Goal: Transaction & Acquisition: Download file/media

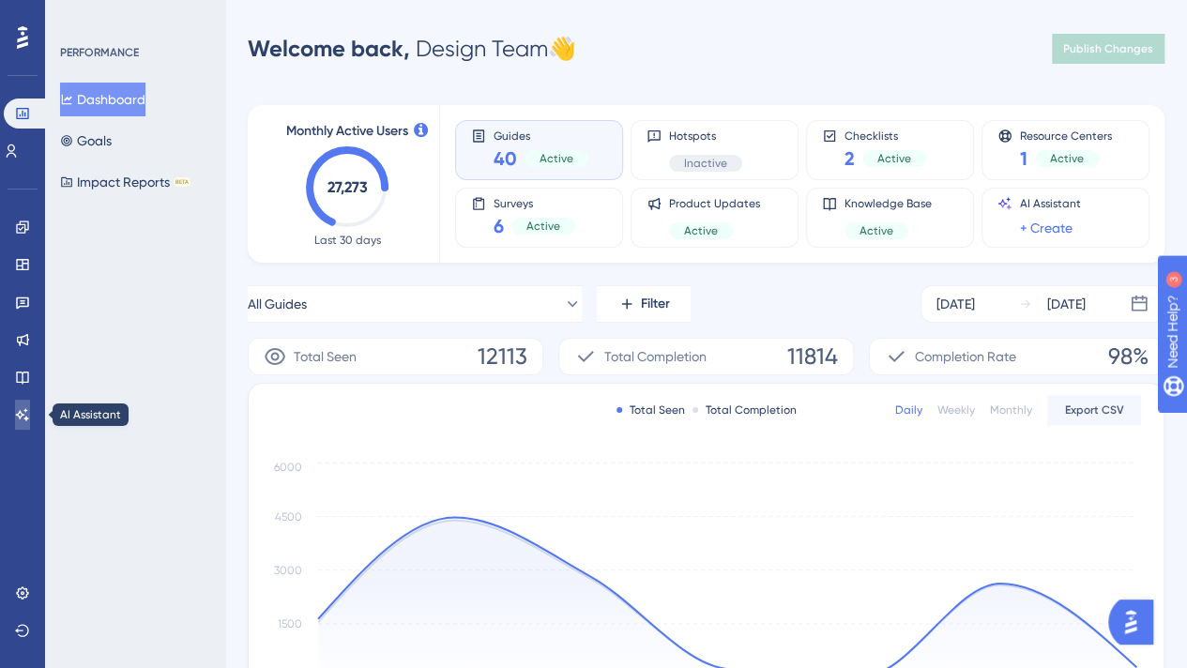
click at [18, 408] on icon at bounding box center [22, 414] width 15 height 15
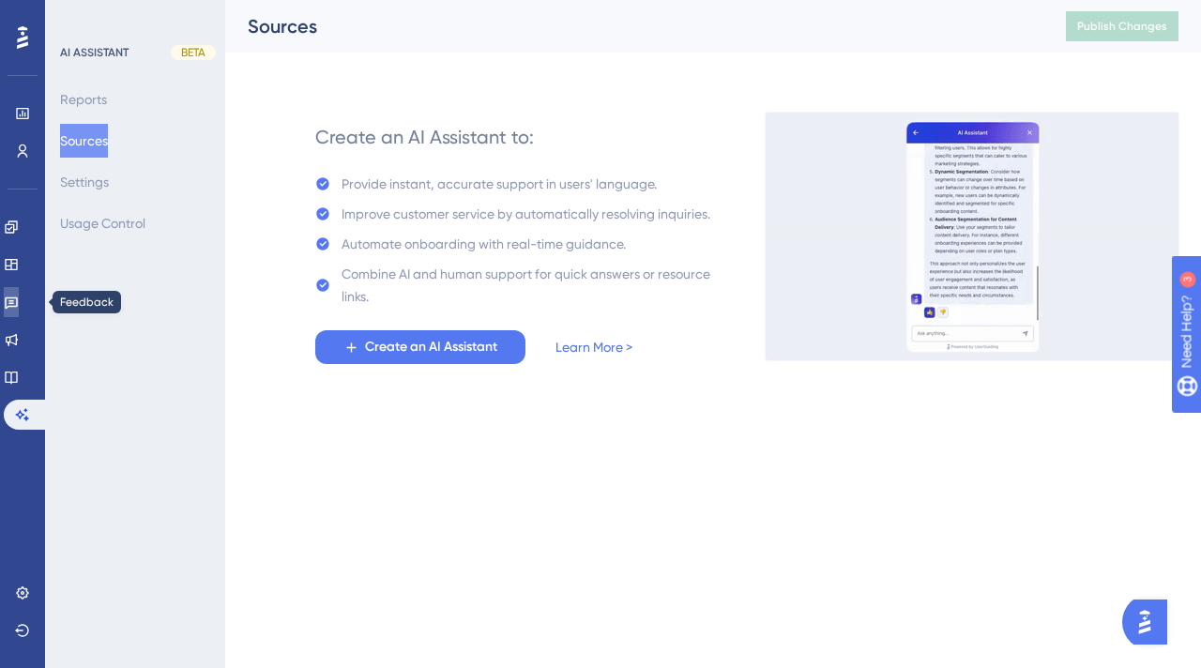
click at [19, 299] on icon at bounding box center [11, 302] width 15 height 15
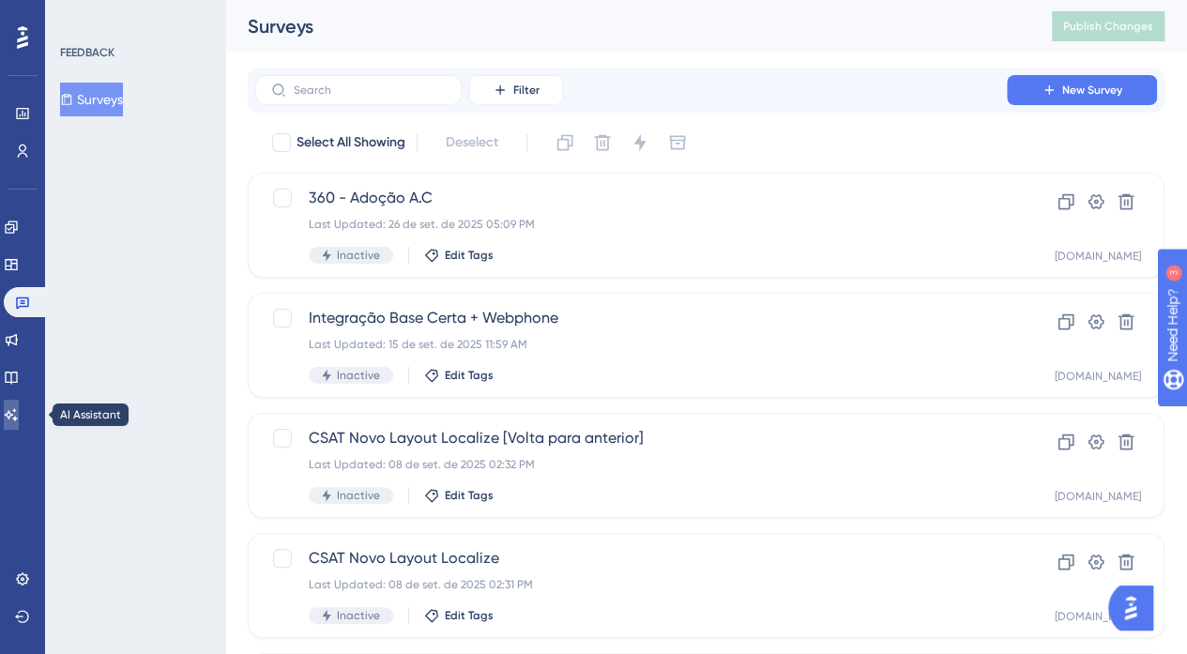
click at [13, 419] on link at bounding box center [11, 415] width 15 height 30
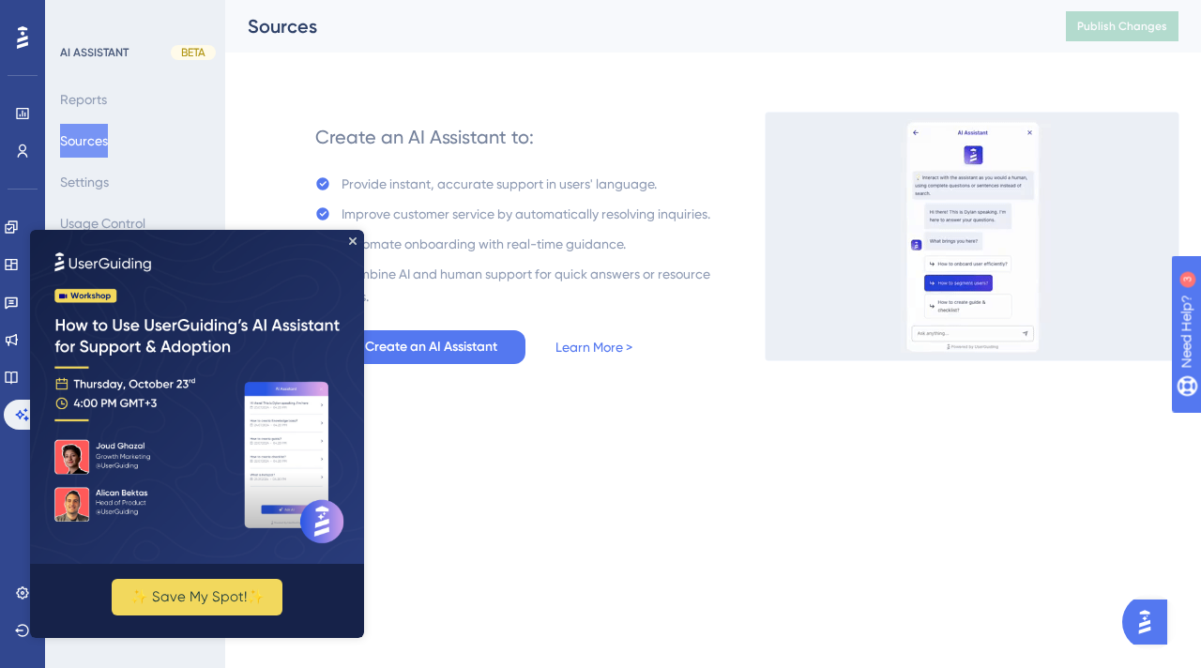
click at [675, 0] on html "Performance Users Engagement Widgets Feedback Product Updates Knowledge Base AI…" at bounding box center [600, 0] width 1201 height 0
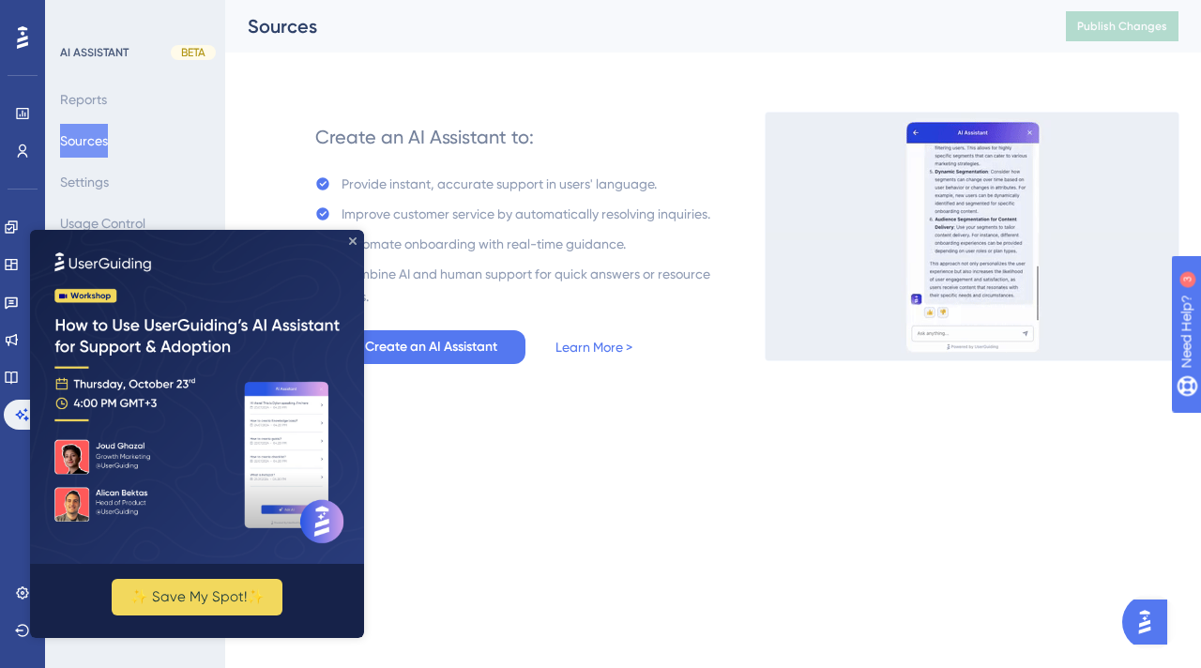
click at [354, 243] on icon "Close Preview" at bounding box center [353, 241] width 8 height 8
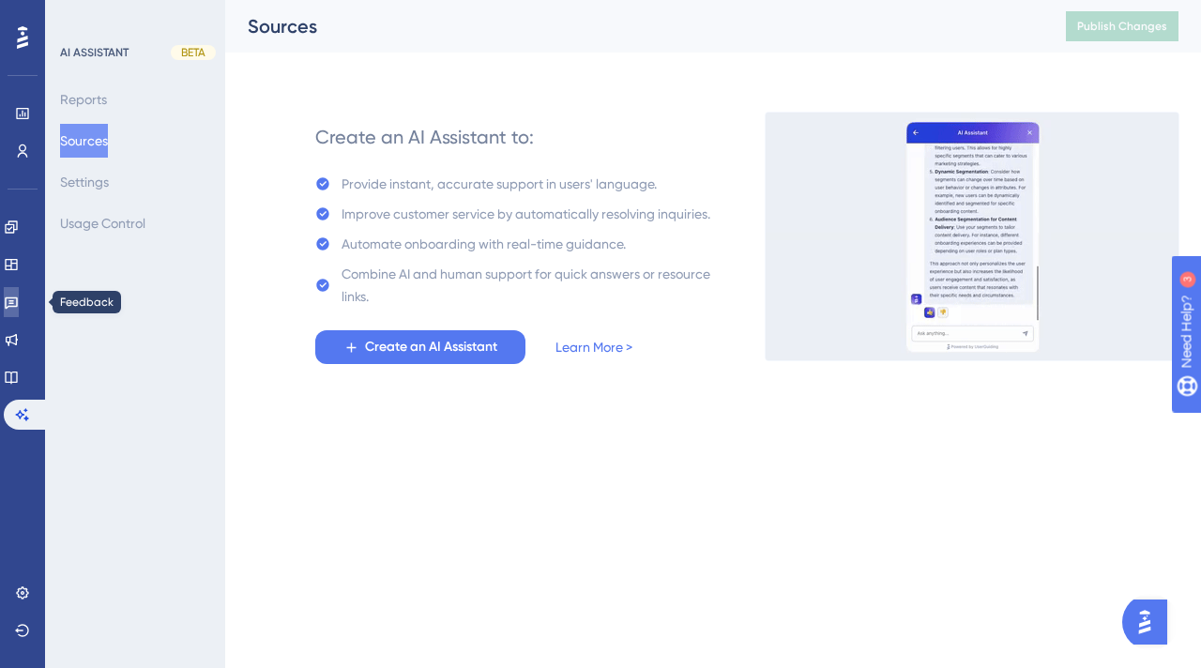
click at [19, 307] on icon at bounding box center [11, 302] width 15 height 15
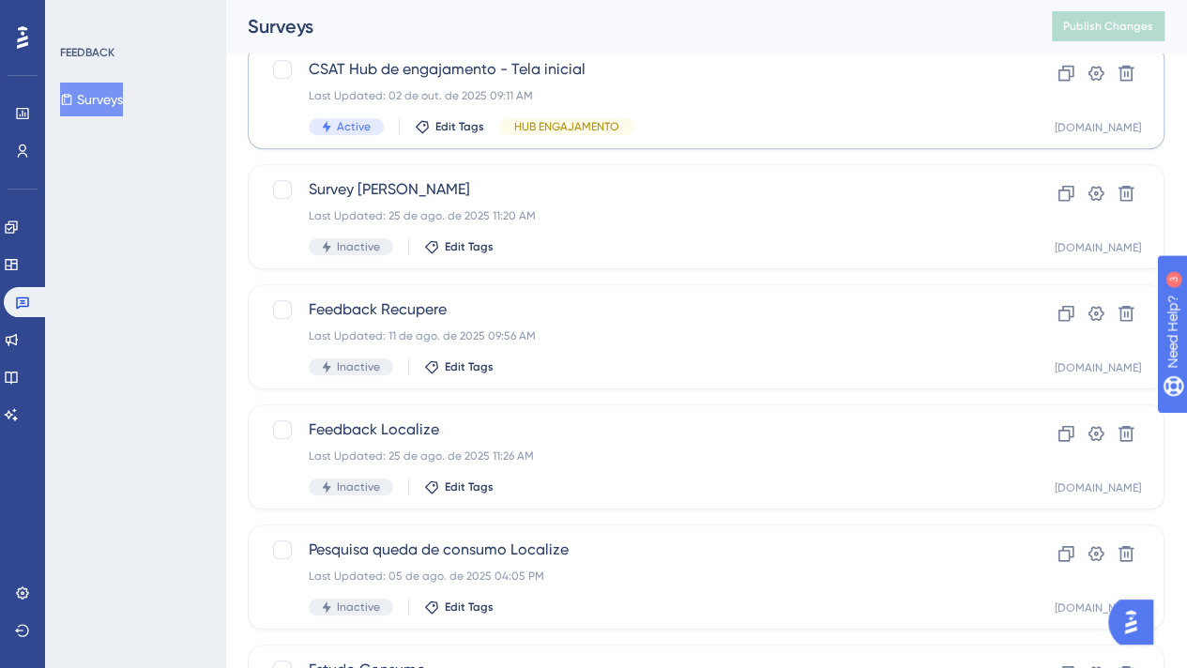
scroll to position [788, 0]
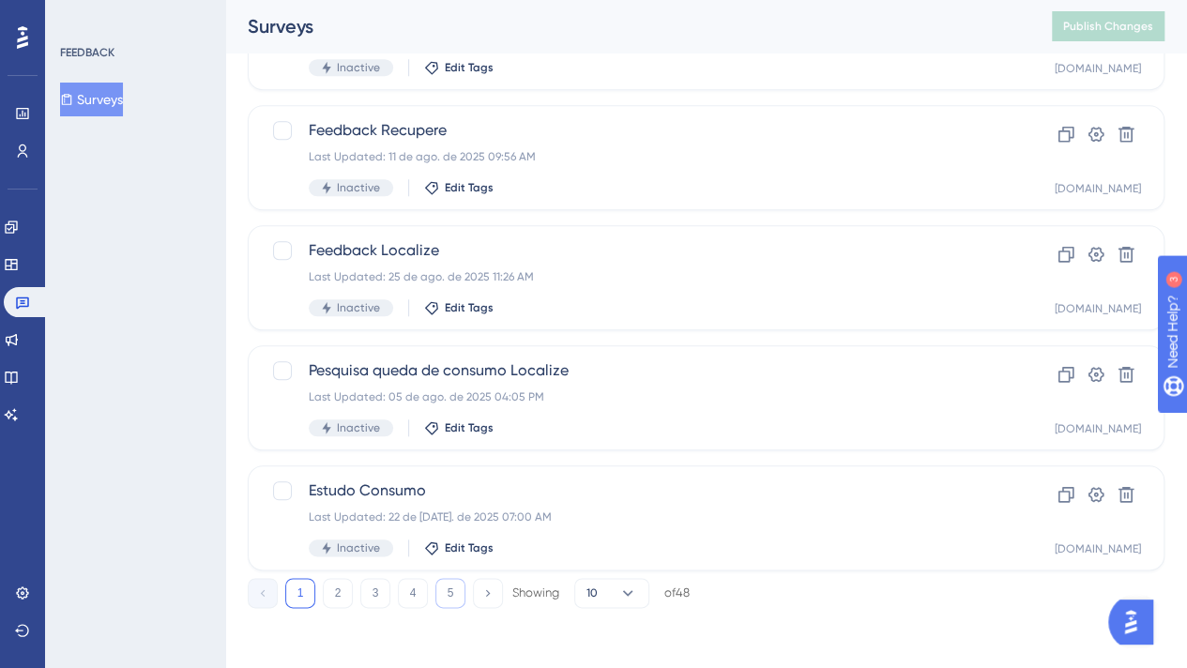
click at [458, 590] on button "5" at bounding box center [450, 593] width 30 height 30
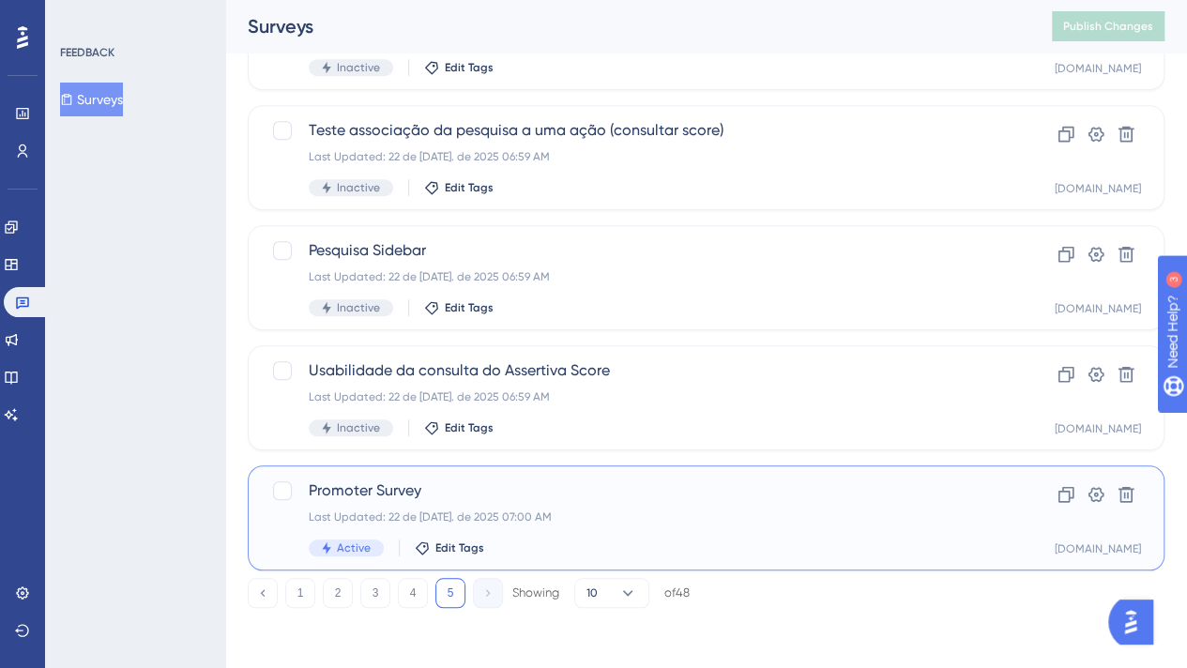
click at [713, 528] on div "Promoter Survey Last Updated: 22 de [DATE]. de 2025 07:00 AM Active Edit Tags" at bounding box center [631, 517] width 644 height 77
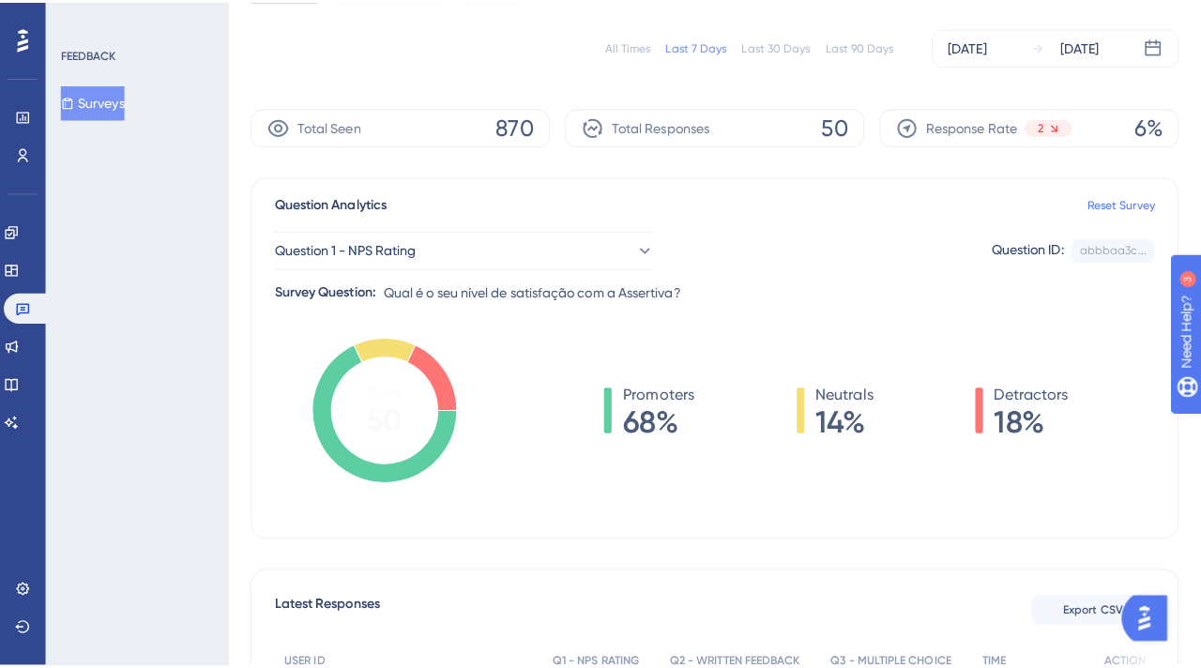
scroll to position [281, 0]
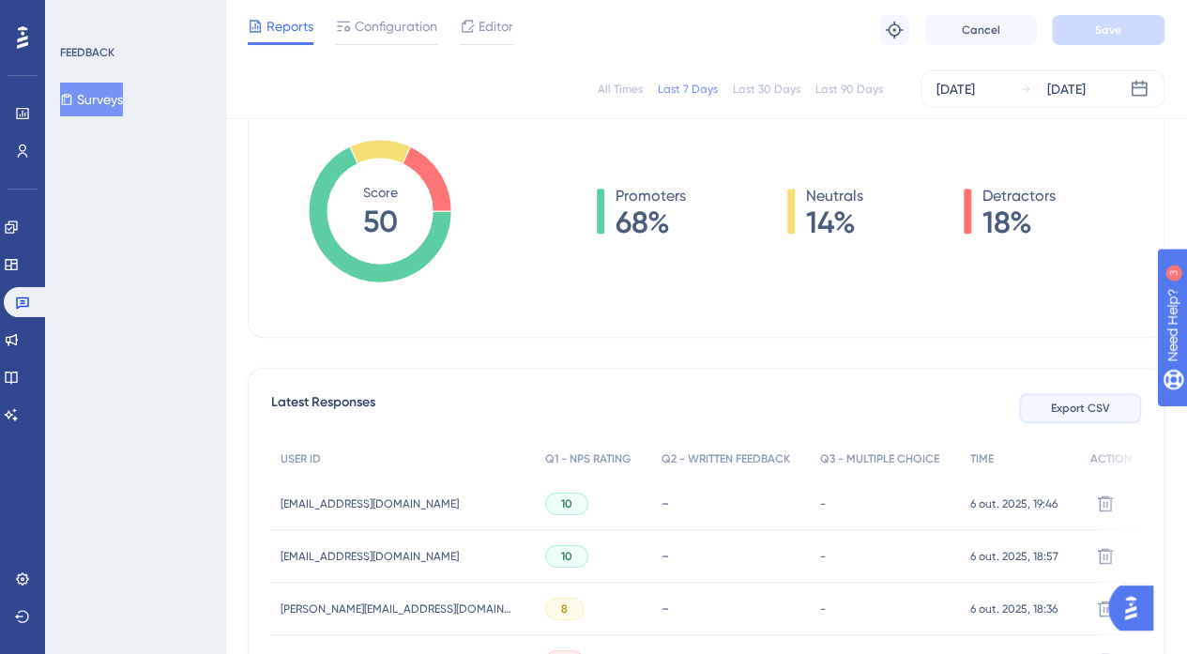
click at [1084, 416] on button "Export CSV" at bounding box center [1080, 408] width 122 height 30
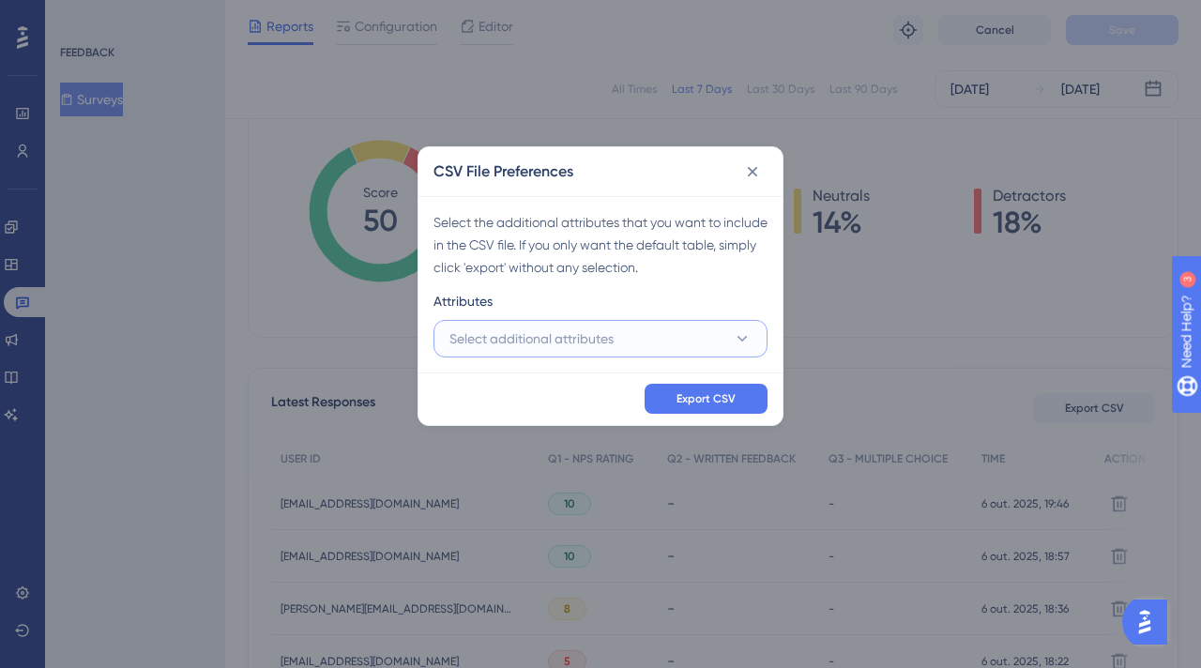
click at [664, 335] on button "Select additional attributes" at bounding box center [600, 339] width 334 height 38
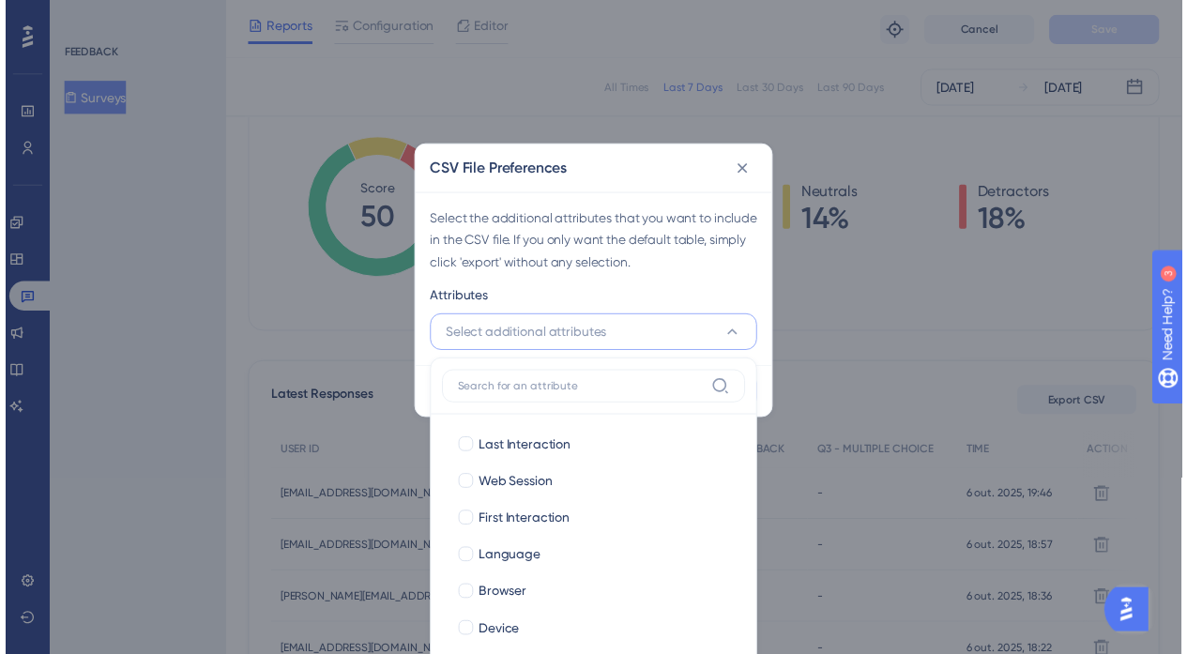
scroll to position [368, 0]
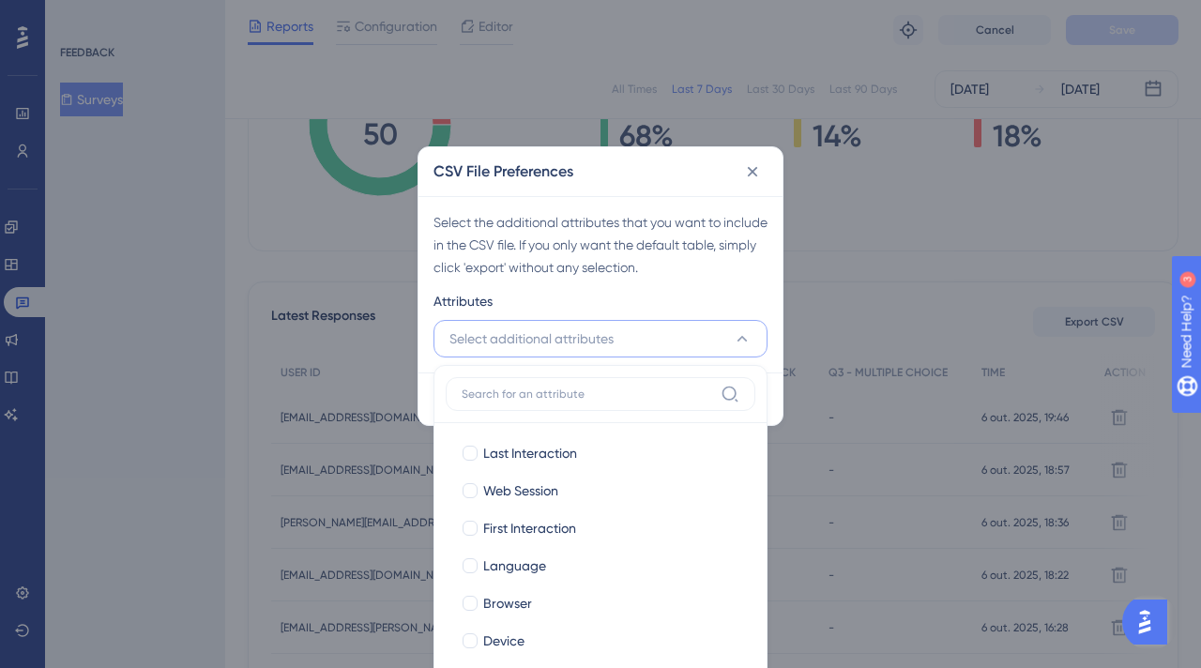
click at [664, 335] on button "Select additional attributes" at bounding box center [600, 339] width 334 height 38
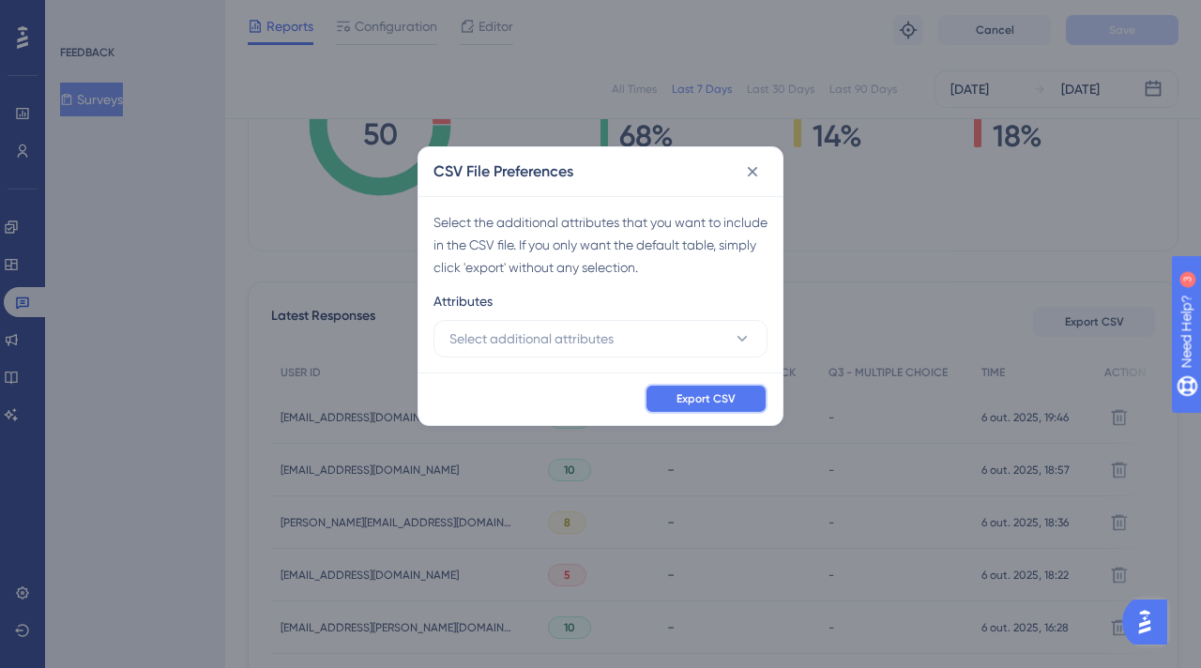
click at [705, 386] on button "Export CSV" at bounding box center [705, 399] width 123 height 30
